Goal: Task Accomplishment & Management: Complete application form

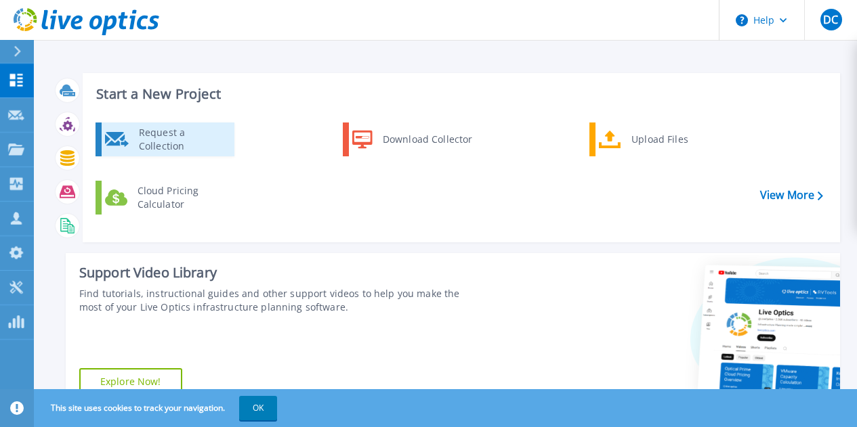
click at [186, 145] on div "Request a Collection" at bounding box center [181, 139] width 99 height 27
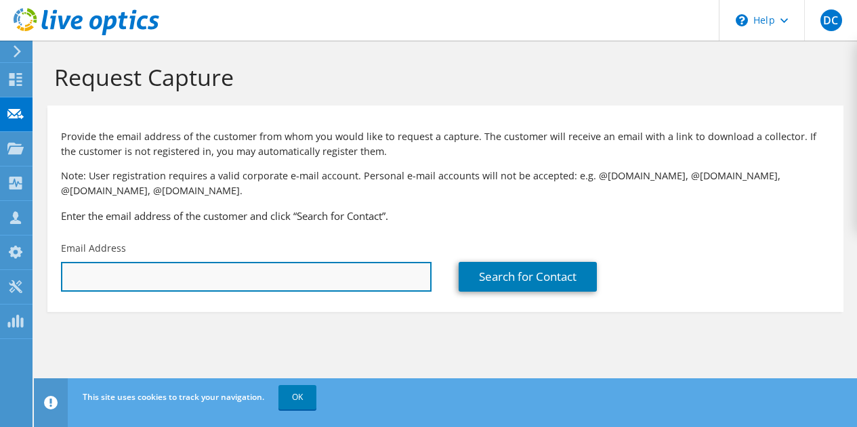
click at [234, 277] on input "text" at bounding box center [246, 277] width 370 height 30
click at [150, 274] on input "jcombs" at bounding box center [246, 277] width 370 height 30
click at [150, 277] on input "jcombs" at bounding box center [246, 277] width 370 height 30
paste input "@alexandercountync.gov"
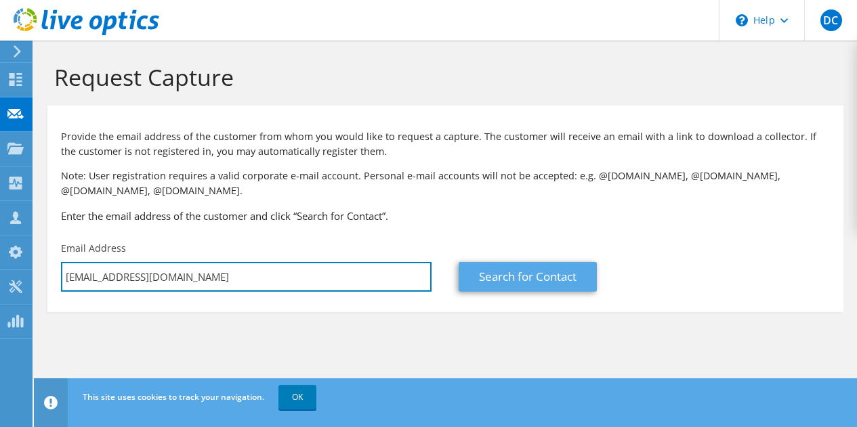
type input "jcombs@alexandercountync.gov"
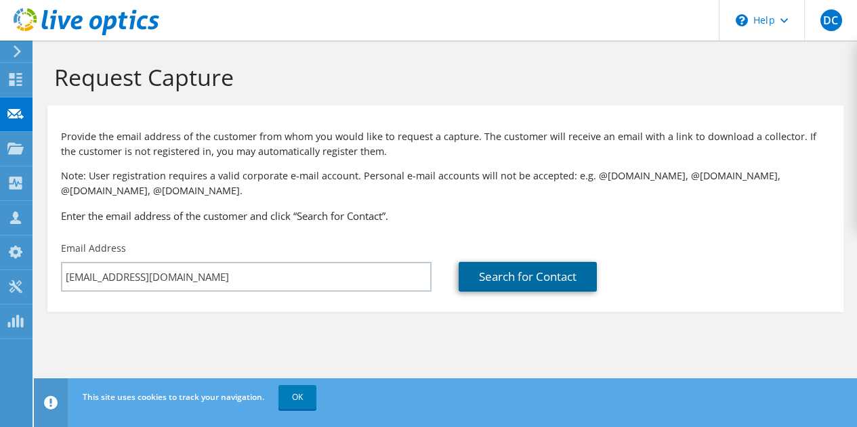
click at [552, 281] on link "Search for Contact" at bounding box center [527, 277] width 138 height 30
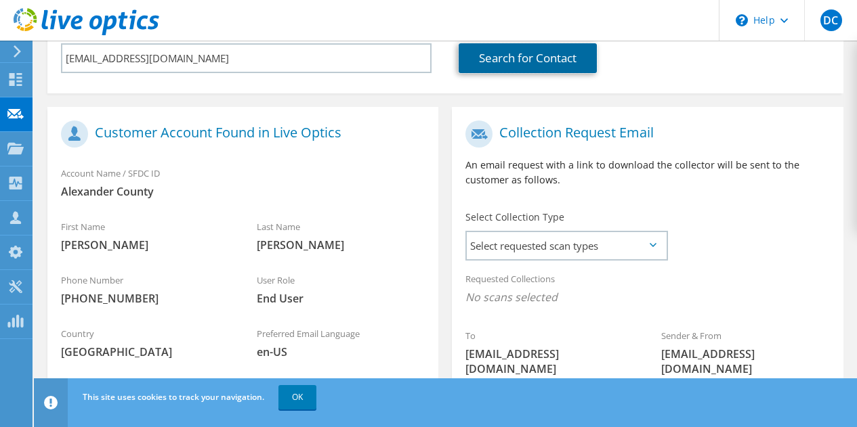
scroll to position [224, 0]
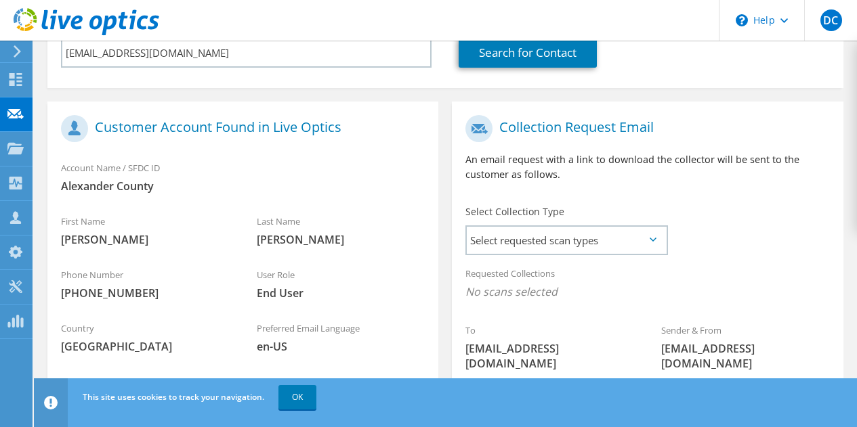
click at [651, 240] on icon at bounding box center [652, 240] width 7 height 4
click at [655, 244] on span "Select requested scan types" at bounding box center [566, 240] width 199 height 27
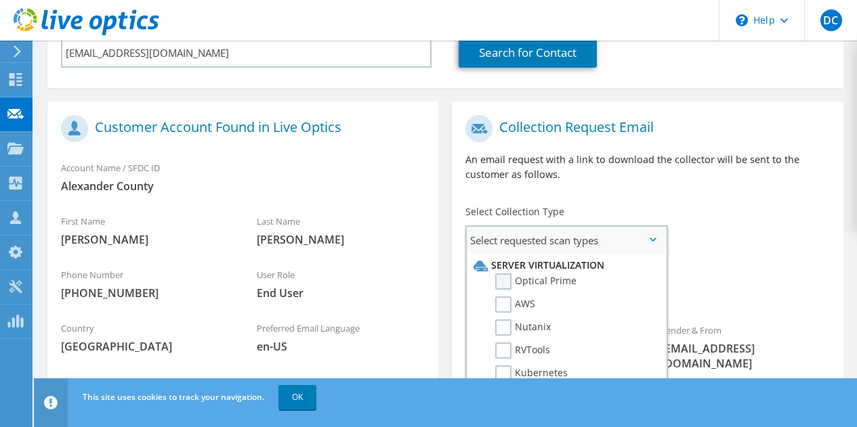
click at [551, 281] on label "Optical Prime" at bounding box center [535, 282] width 81 height 16
click at [0, 0] on input "Optical Prime" at bounding box center [0, 0] width 0 height 0
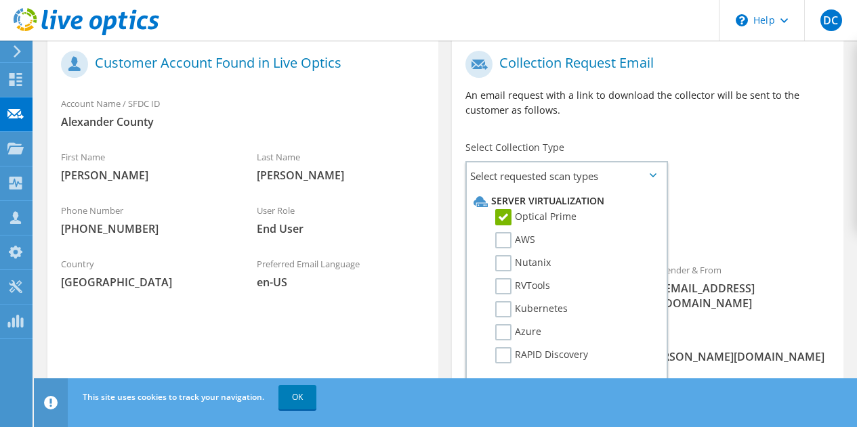
scroll to position [378, 0]
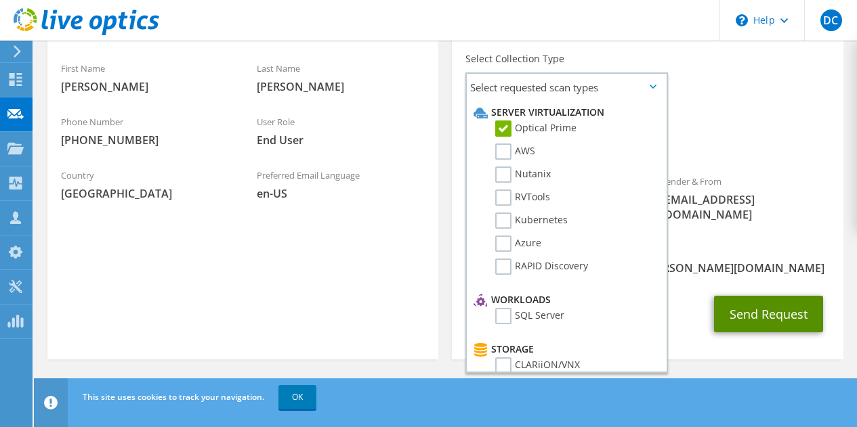
click at [751, 305] on button "Send Request" at bounding box center [768, 314] width 109 height 37
